Goal: Task Accomplishment & Management: Manage account settings

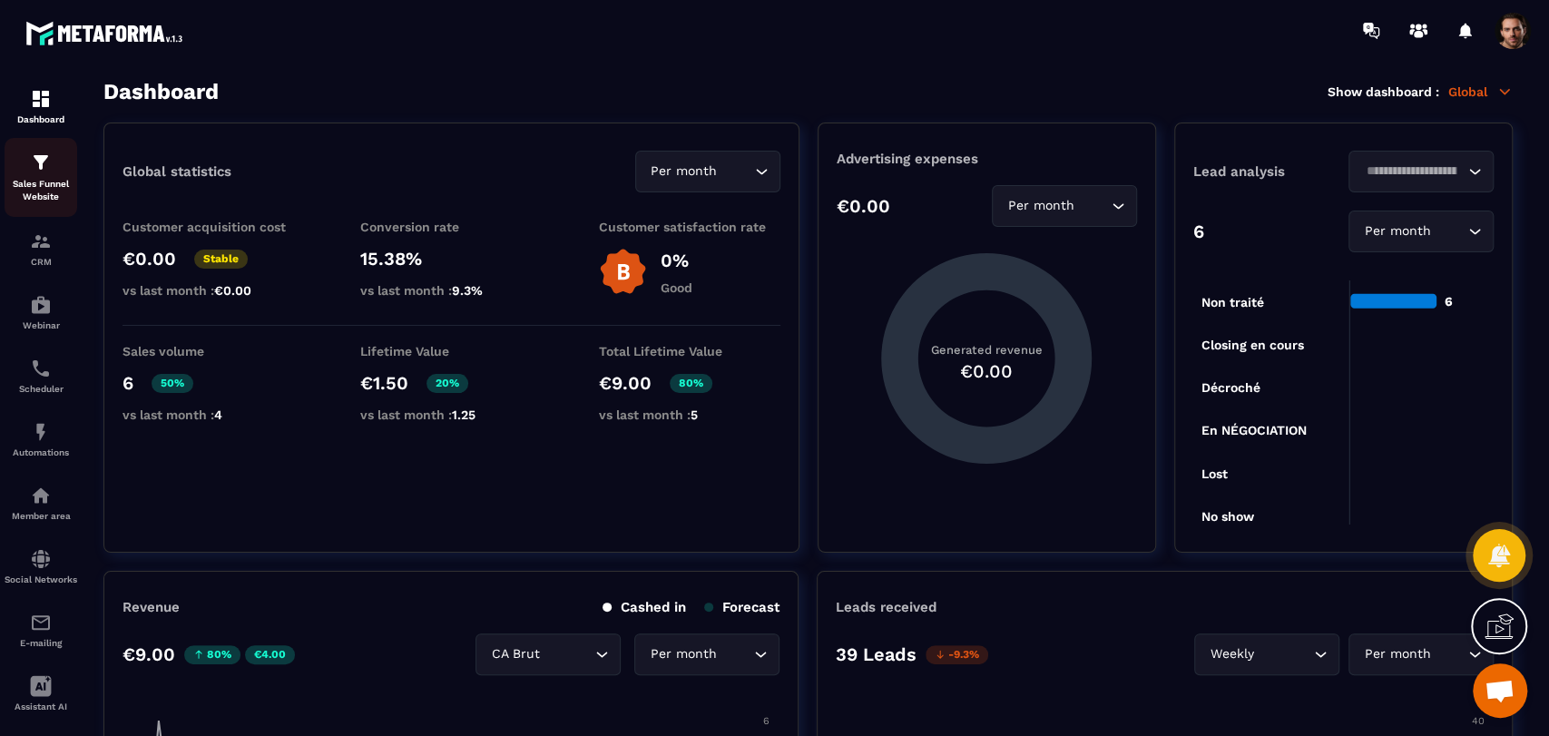
click at [20, 187] on p "Sales Funnel Website" at bounding box center [41, 190] width 73 height 25
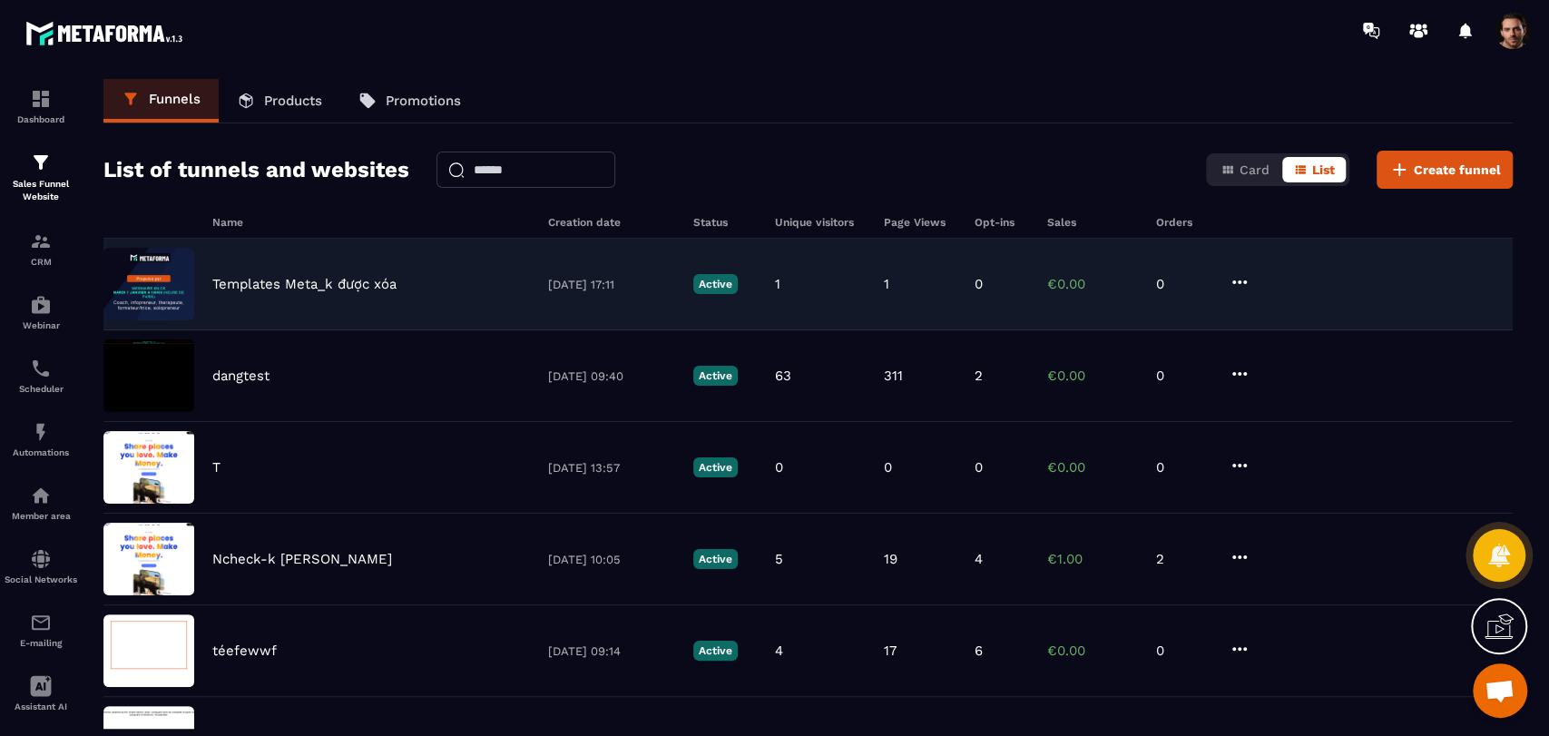
click at [1236, 285] on icon at bounding box center [1239, 282] width 22 height 22
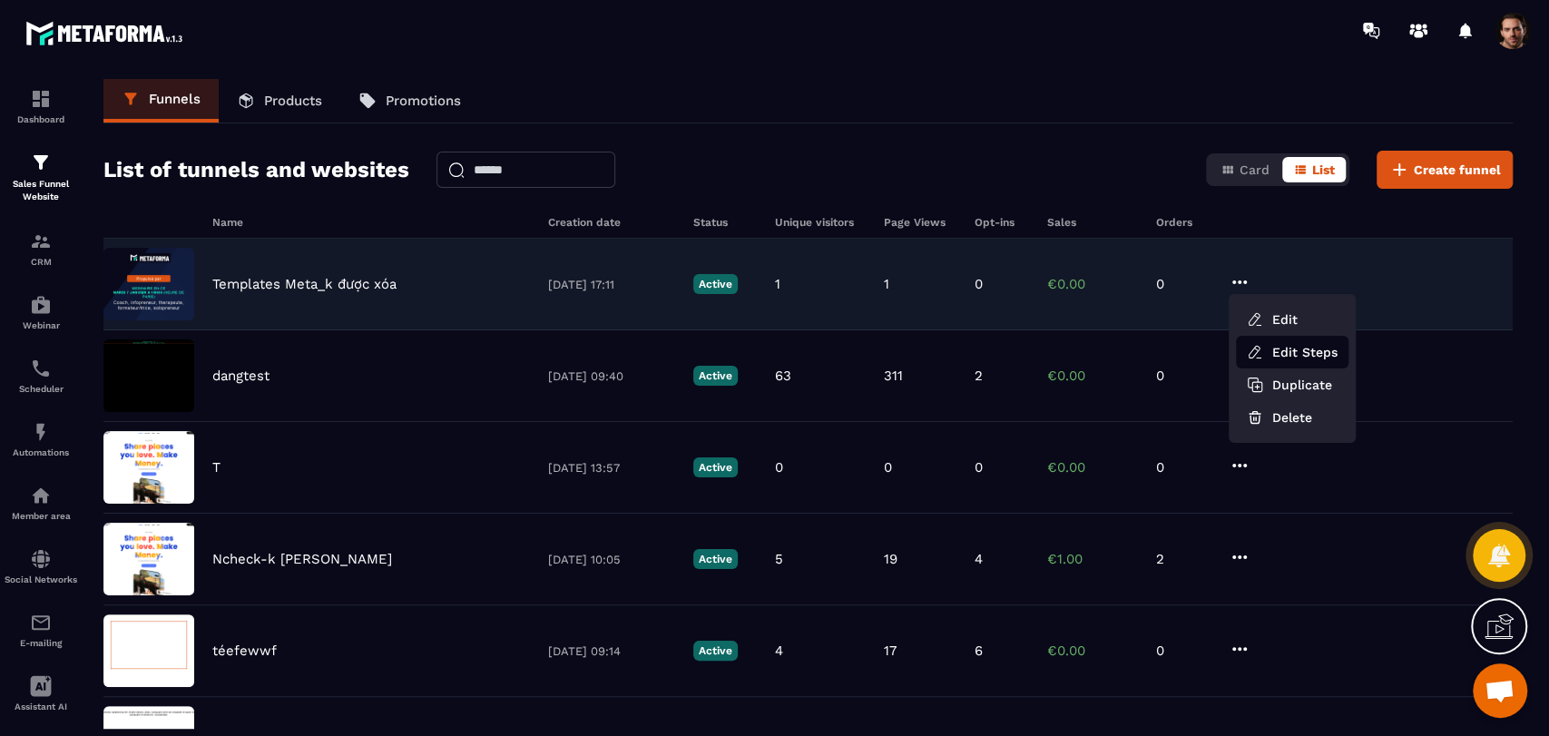
click at [1281, 340] on link "Edit Steps" at bounding box center [1292, 352] width 112 height 33
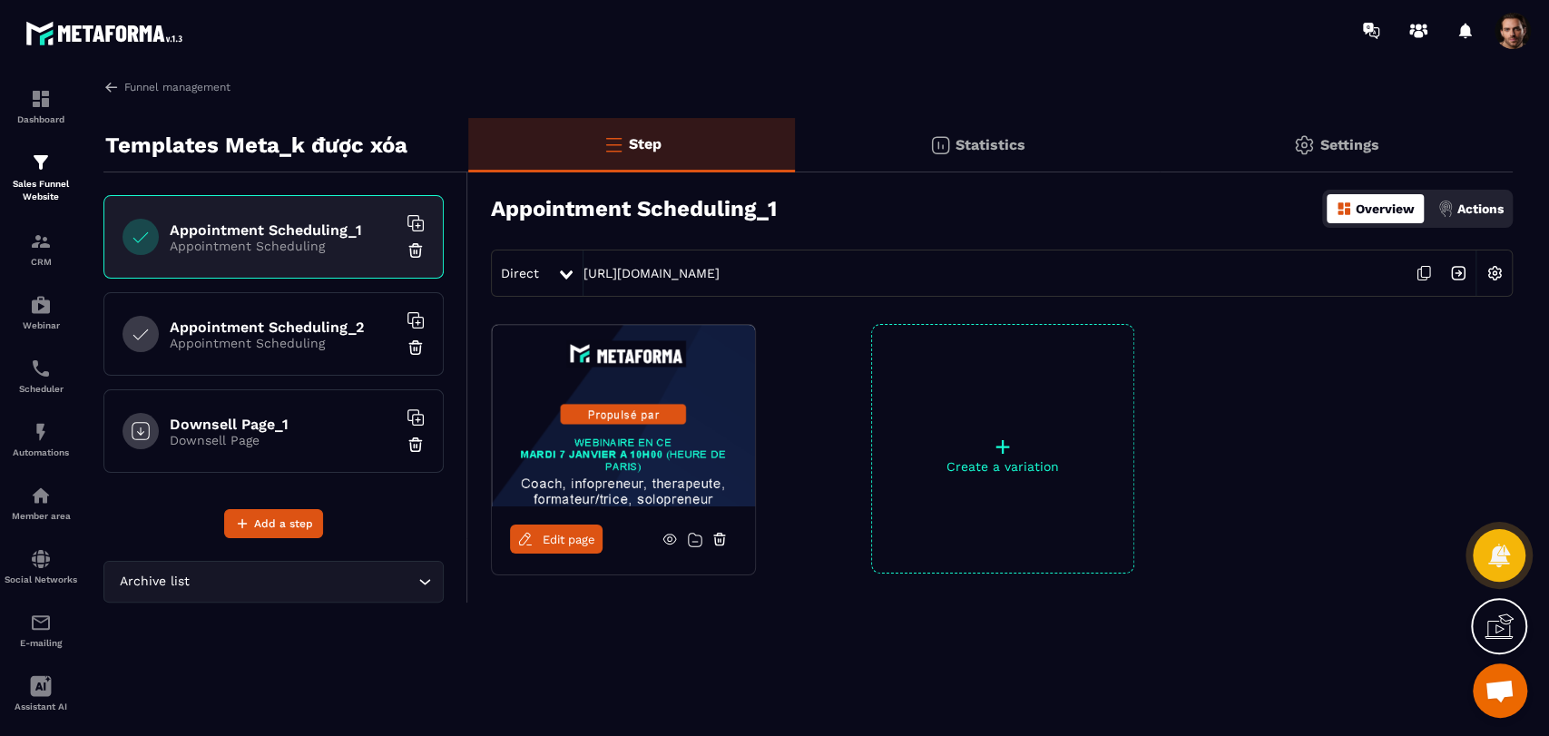
click at [259, 342] on p "Appointment Scheduling" at bounding box center [283, 343] width 227 height 15
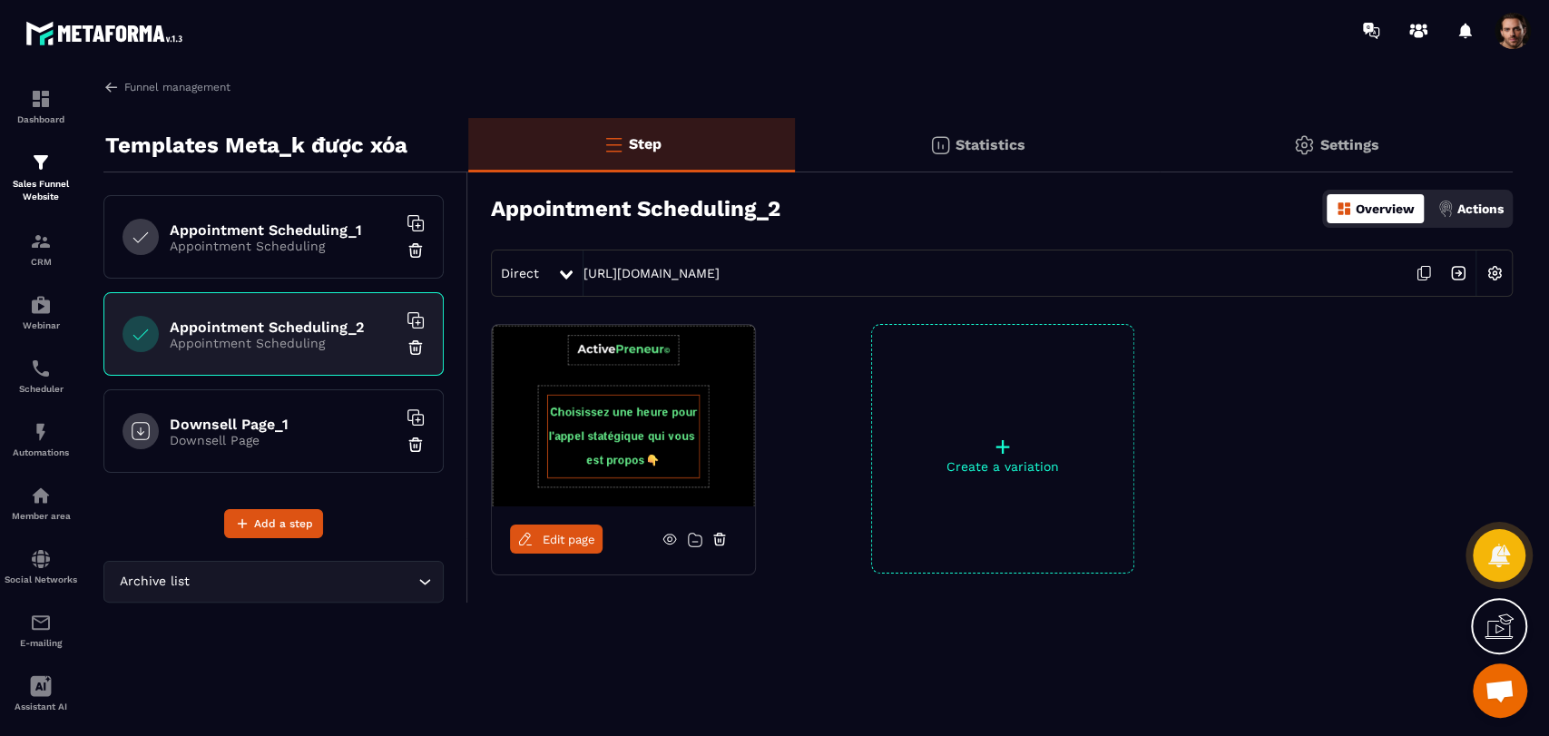
click at [1422, 271] on icon at bounding box center [1423, 273] width 34 height 34
click at [921, 142] on div "Statistics" at bounding box center [977, 145] width 364 height 54
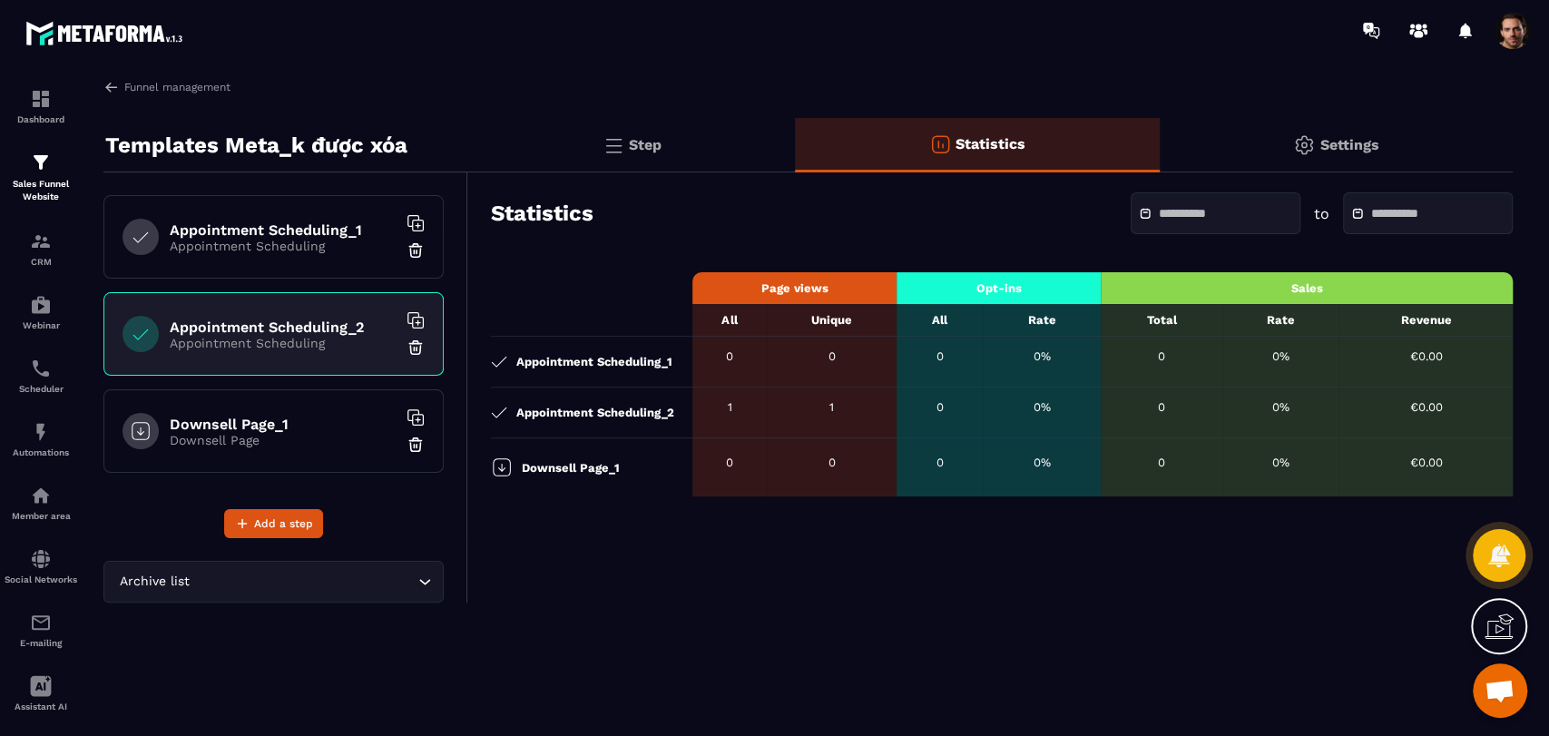
click at [257, 235] on h6 "Appointment Scheduling_1" at bounding box center [283, 229] width 227 height 17
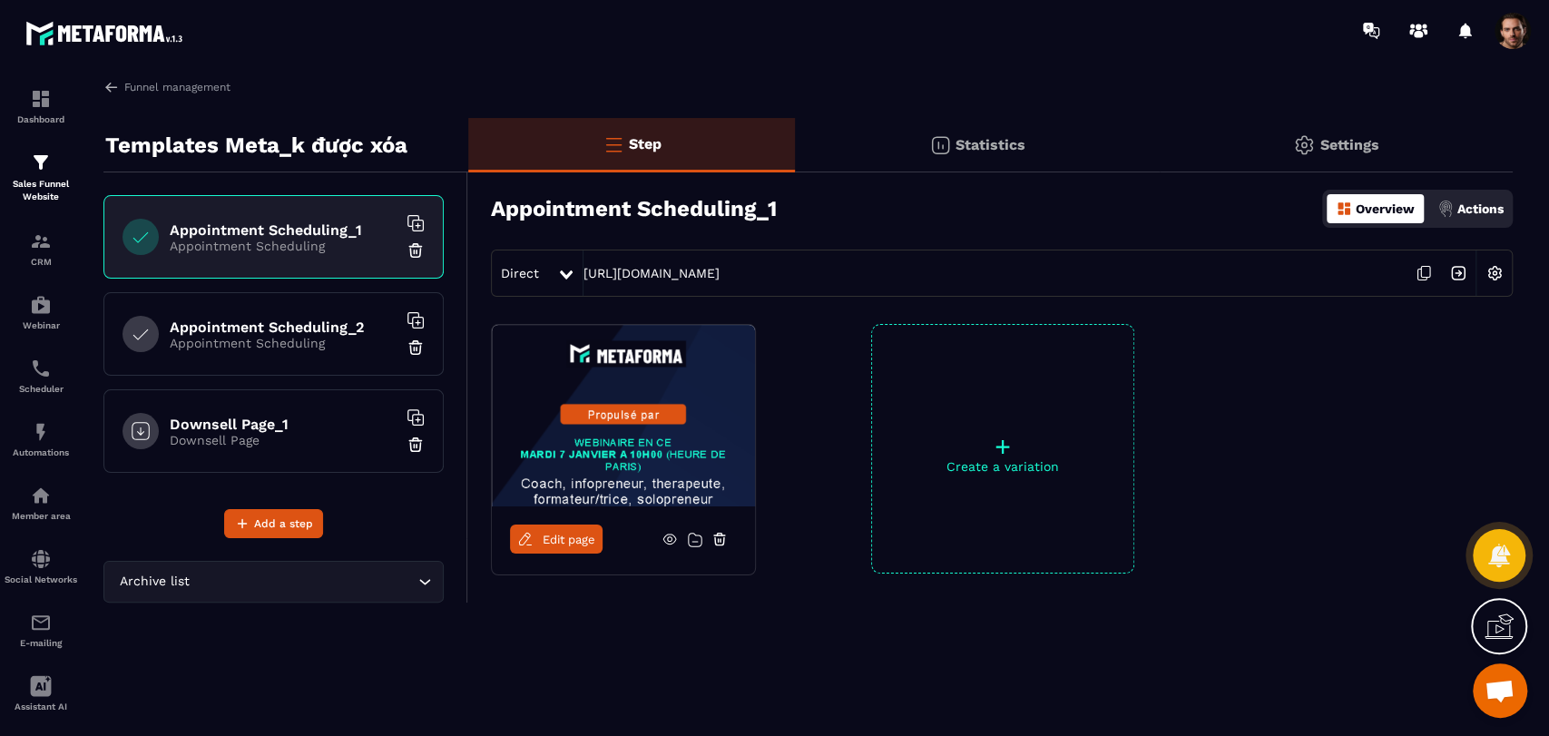
click at [1421, 267] on icon at bounding box center [1425, 272] width 9 height 11
click at [1011, 154] on div "Statistics" at bounding box center [977, 145] width 364 height 54
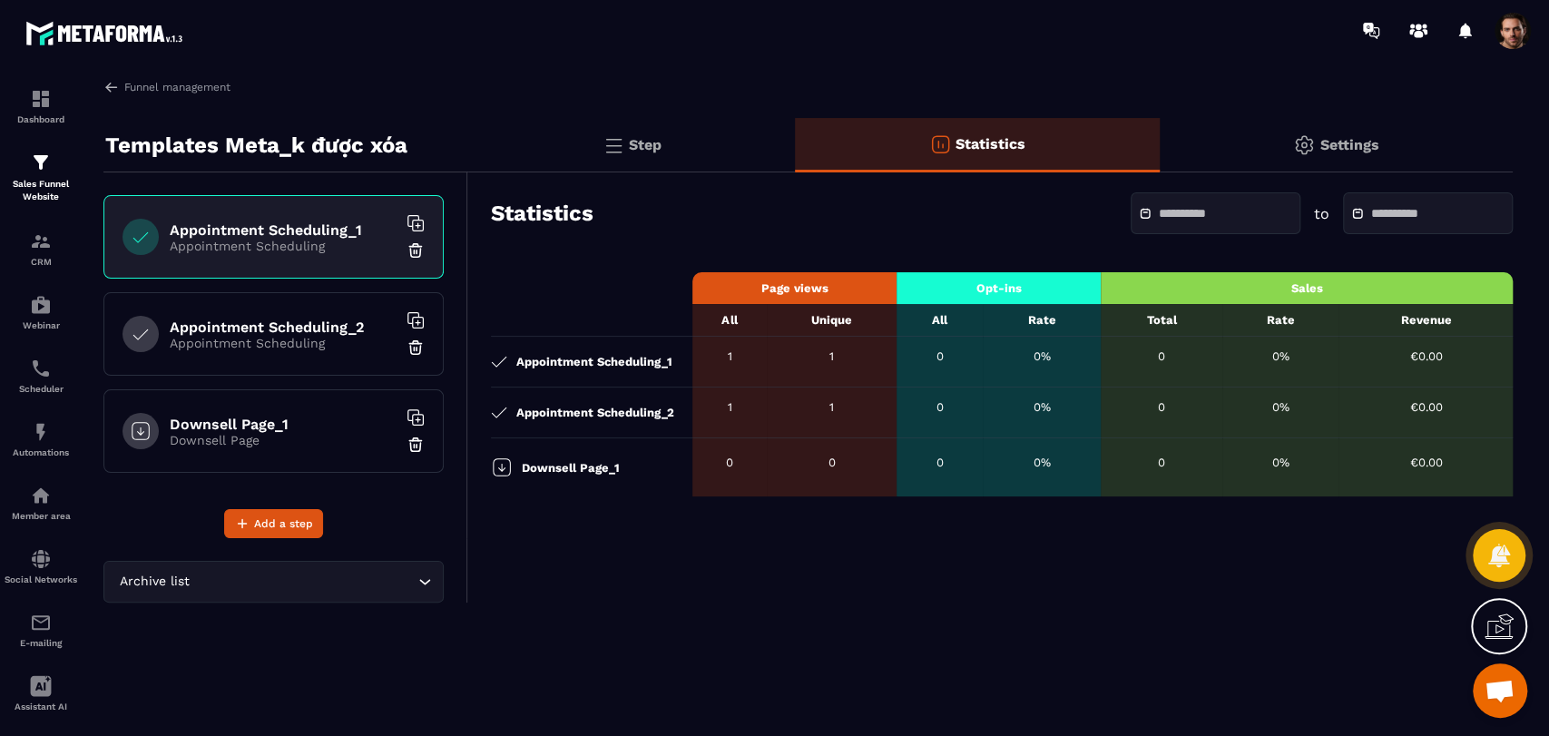
click at [572, 160] on div "Step" at bounding box center [631, 145] width 327 height 54
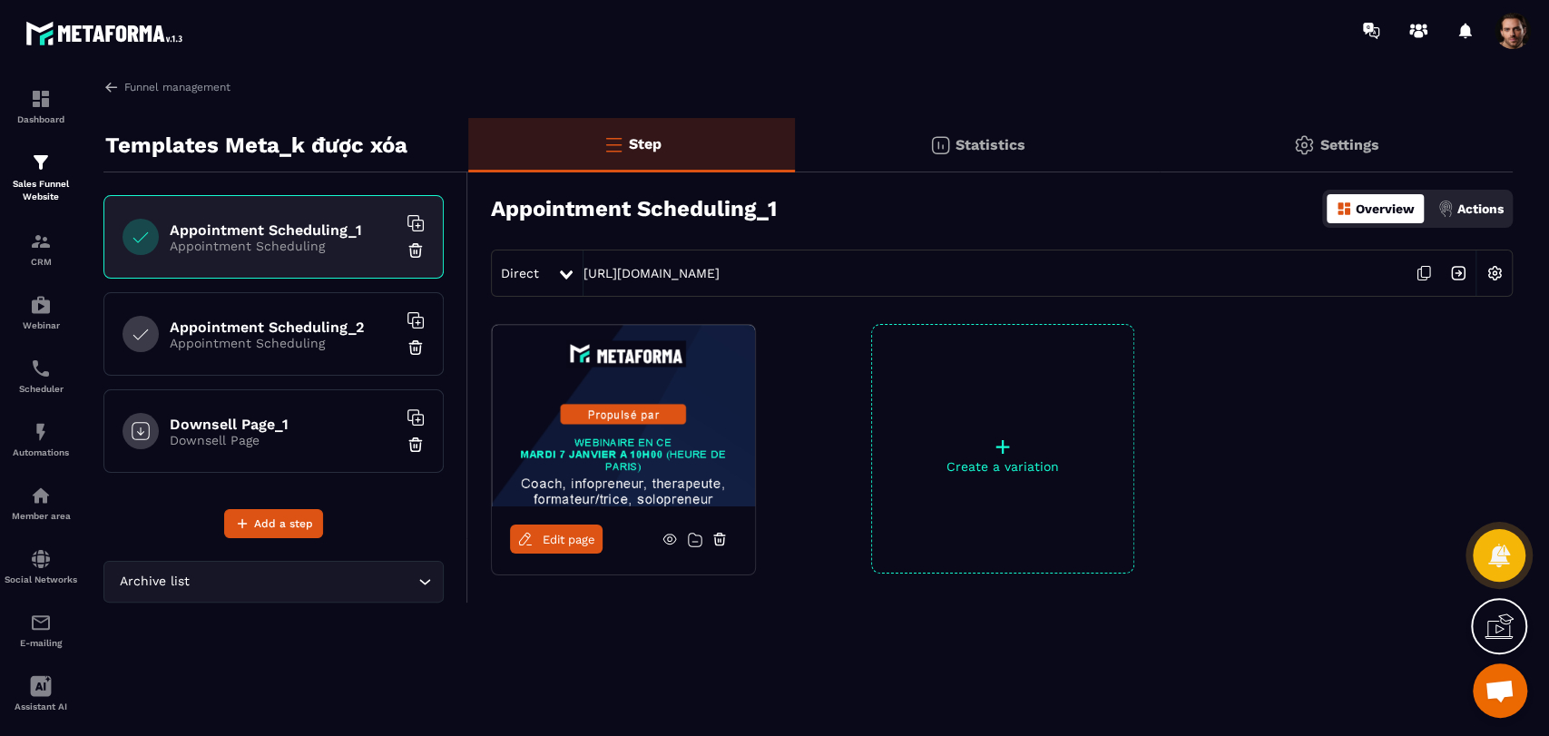
click at [329, 417] on h6 "Downsell Page_1" at bounding box center [283, 423] width 227 height 17
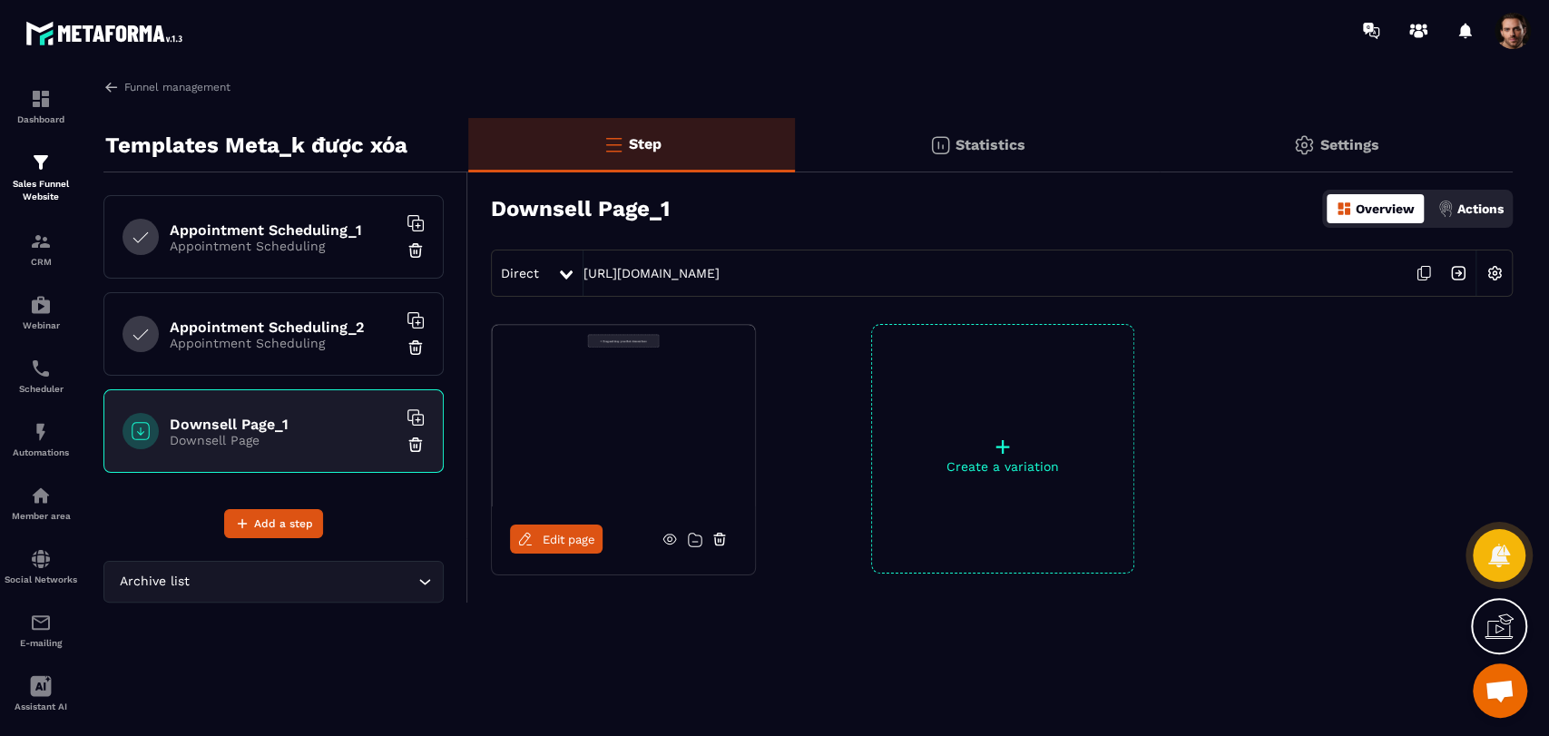
click at [572, 547] on link "Edit page" at bounding box center [556, 538] width 93 height 29
